Goal: Navigation & Orientation: Understand site structure

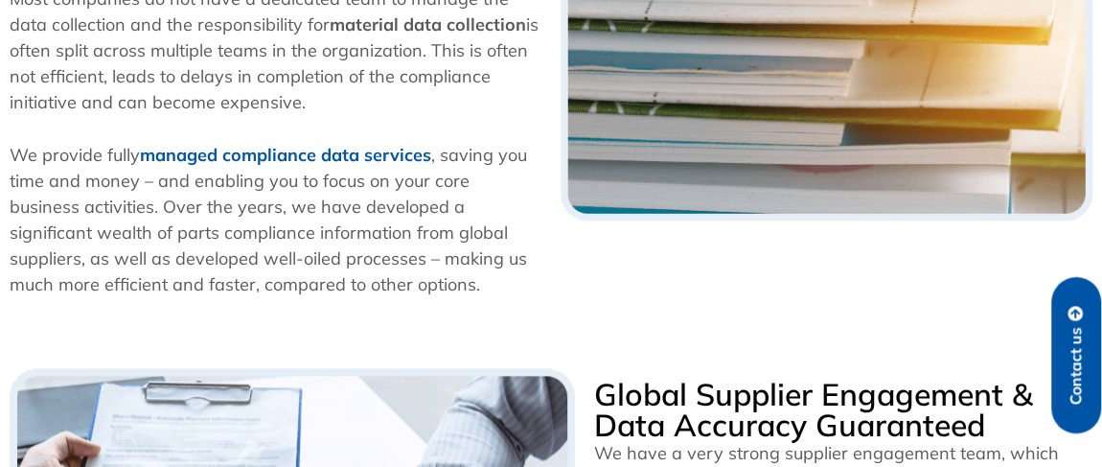
scroll to position [357, 0]
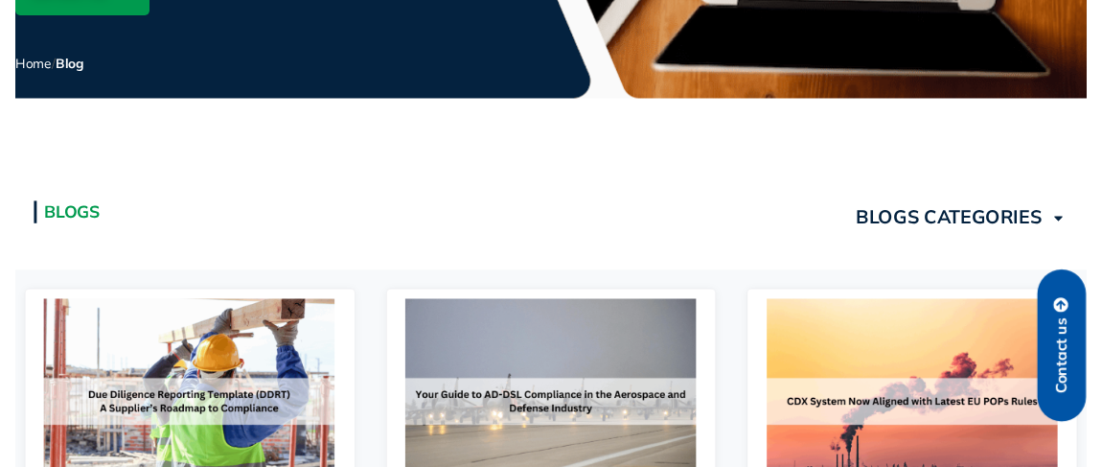
scroll to position [801, 0]
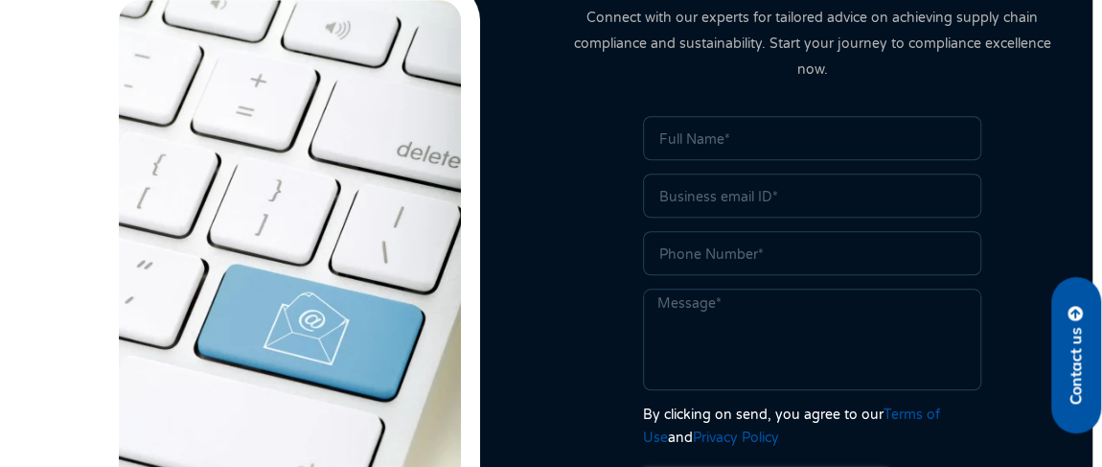
scroll to position [953, 0]
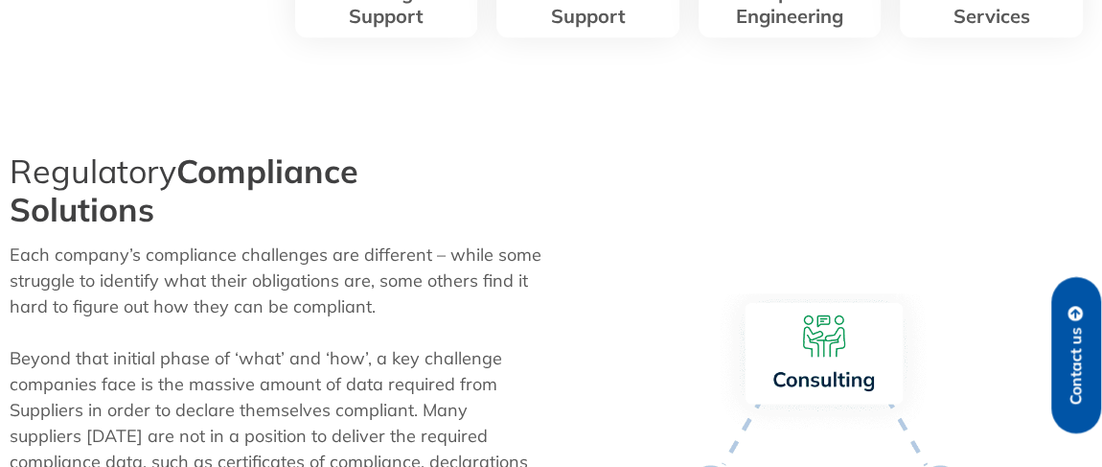
scroll to position [322, 0]
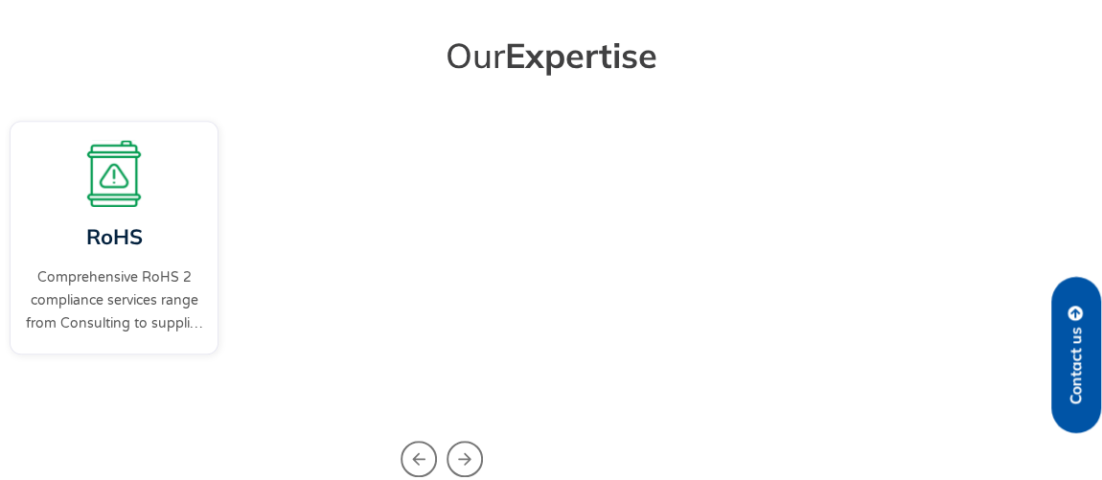
scroll to position [631, 0]
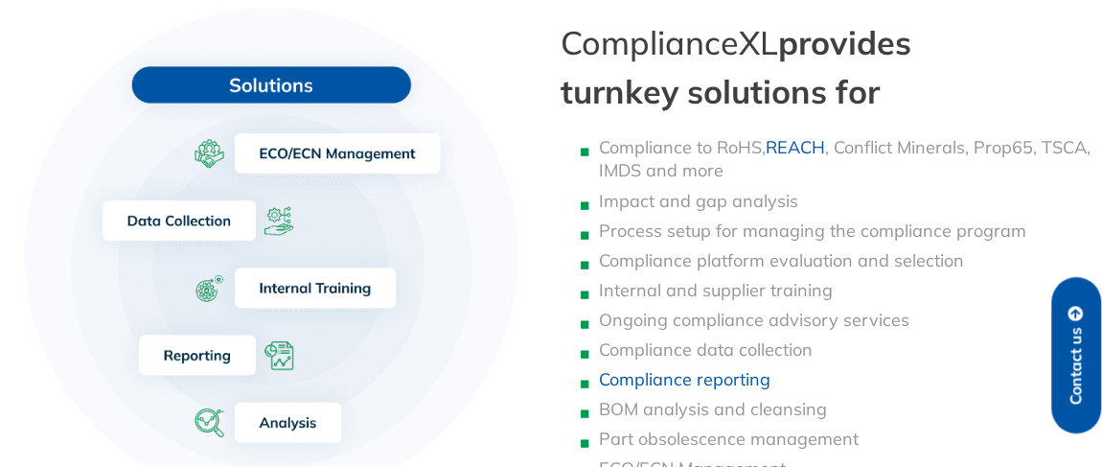
scroll to position [1393, 0]
